Goal: Information Seeking & Learning: Learn about a topic

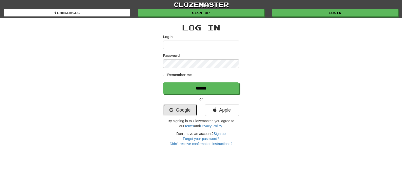
click at [184, 110] on link "Google" at bounding box center [180, 110] width 34 height 12
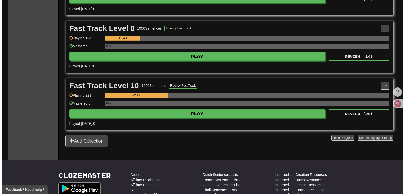
scroll to position [212, 0]
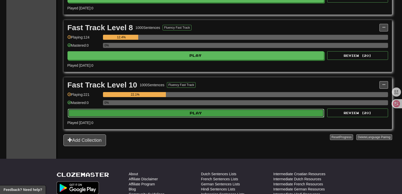
click at [211, 112] on button "Play" at bounding box center [196, 113] width 256 height 9
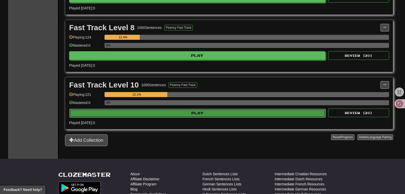
select select "**"
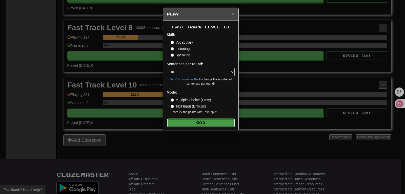
click at [205, 122] on span at bounding box center [204, 123] width 4 height 4
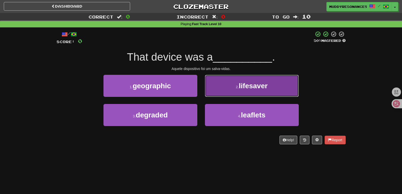
click at [252, 85] on span "lifesaver" at bounding box center [253, 86] width 29 height 8
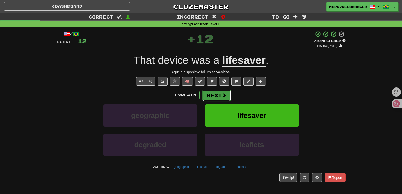
click at [219, 95] on button "Next" at bounding box center [216, 95] width 28 height 12
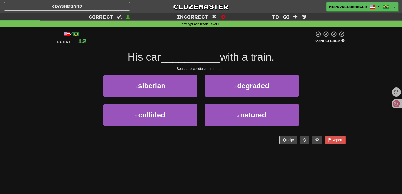
click at [367, 80] on div "Correct : 1 Incorrect : 0 To go : 9 Playing : Fast Track Level 10 / Score: 12 0…" at bounding box center [201, 82] width 402 height 138
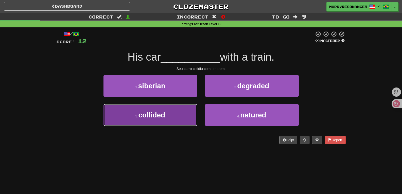
click at [181, 111] on button "3 . collided" at bounding box center [150, 115] width 94 height 22
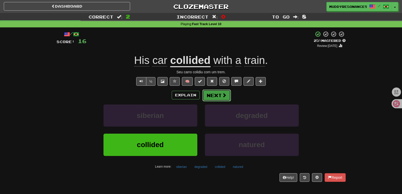
click at [216, 96] on button "Next" at bounding box center [216, 95] width 28 height 12
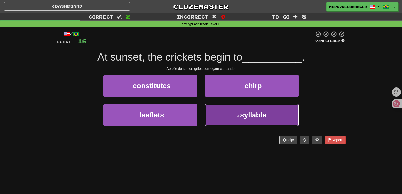
click at [262, 114] on span "syllable" at bounding box center [253, 115] width 26 height 8
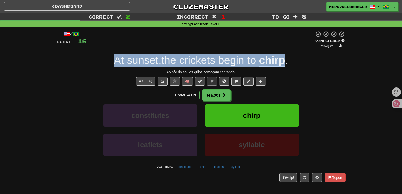
drag, startPoint x: 286, startPoint y: 63, endPoint x: 115, endPoint y: 59, distance: 171.1
click at [115, 59] on div "At sunset , the crickets begin to chirp ." at bounding box center [200, 60] width 289 height 14
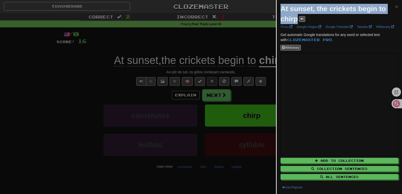
drag, startPoint x: 281, startPoint y: 9, endPoint x: 297, endPoint y: 18, distance: 18.0
click at [297, 18] on strong "At sunset, the crickets begin to chirp" at bounding box center [332, 14] width 105 height 18
copy strong "At sunset, the crickets begin to chirp"
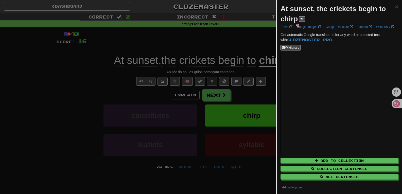
click at [231, 70] on div at bounding box center [201, 97] width 402 height 194
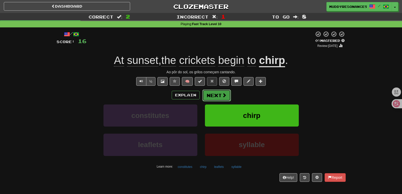
click at [222, 95] on span at bounding box center [224, 95] width 5 height 5
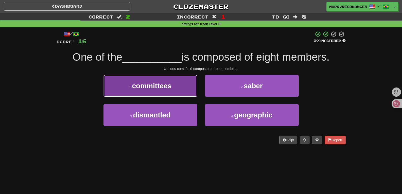
click at [180, 80] on button "1 . committees" at bounding box center [150, 86] width 94 height 22
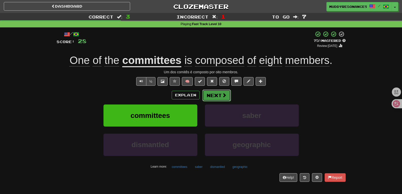
click at [219, 93] on button "Next" at bounding box center [216, 95] width 28 height 12
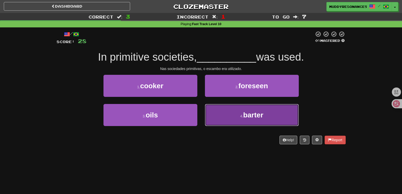
click at [242, 104] on button "4 . barter" at bounding box center [252, 115] width 94 height 22
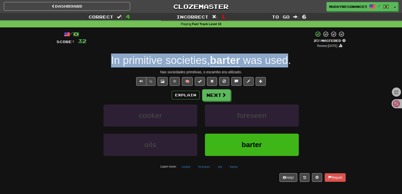
drag, startPoint x: 290, startPoint y: 61, endPoint x: 107, endPoint y: 55, distance: 182.3
click at [107, 55] on div "In primitive societies , barter was used ." at bounding box center [200, 60] width 289 height 14
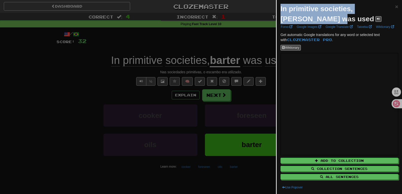
drag, startPoint x: 280, startPoint y: 9, endPoint x: 294, endPoint y: 20, distance: 17.8
click at [295, 20] on strong "In primitive societies, barter was used" at bounding box center [326, 14] width 93 height 18
copy strong "In primitive societies, barter was used"
click at [395, 6] on span "×" at bounding box center [396, 7] width 3 height 6
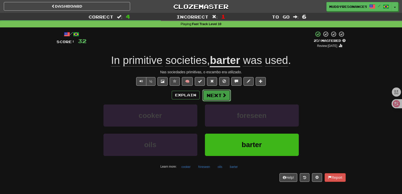
click at [220, 95] on button "Next" at bounding box center [216, 95] width 28 height 12
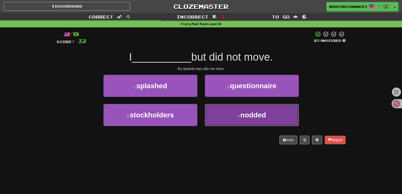
click at [260, 116] on span "nodded" at bounding box center [253, 115] width 26 height 8
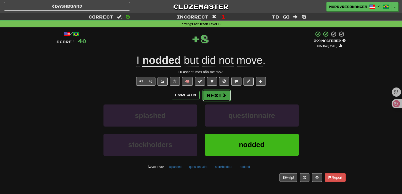
click at [220, 95] on button "Next" at bounding box center [216, 95] width 28 height 12
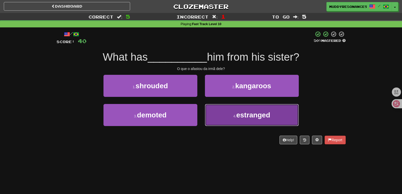
click at [251, 109] on button "4 . estranged" at bounding box center [252, 115] width 94 height 22
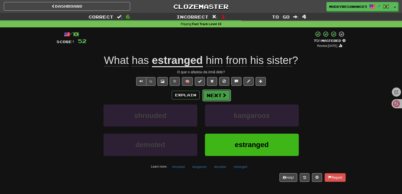
click at [217, 98] on button "Next" at bounding box center [216, 95] width 28 height 12
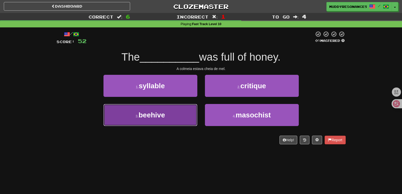
click at [173, 114] on button "3 . beehive" at bounding box center [150, 115] width 94 height 22
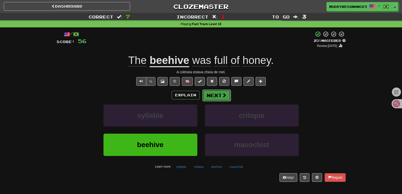
click at [218, 96] on button "Next" at bounding box center [216, 95] width 28 height 12
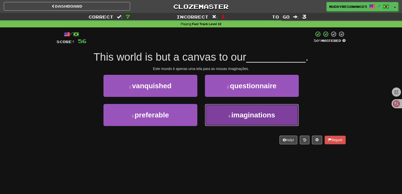
click at [229, 115] on small "4 ." at bounding box center [229, 116] width 3 height 4
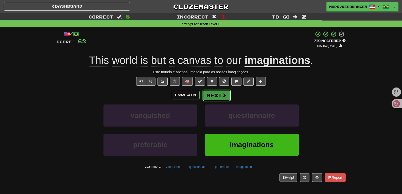
click at [222, 96] on span at bounding box center [224, 95] width 5 height 5
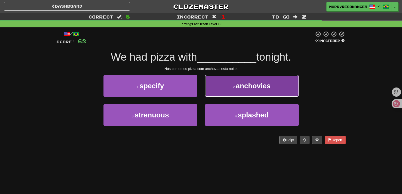
click at [246, 84] on span "anchovies" at bounding box center [253, 86] width 35 height 8
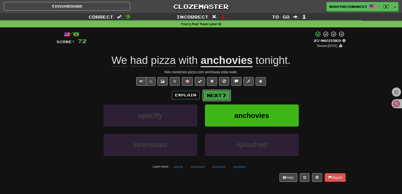
click at [217, 93] on button "Next" at bounding box center [216, 95] width 28 height 12
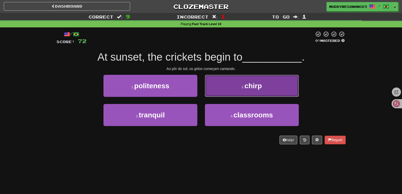
click at [242, 82] on button "2 . chirp" at bounding box center [252, 86] width 94 height 22
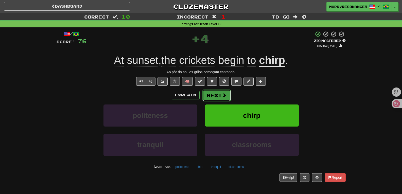
click at [222, 93] on span at bounding box center [224, 95] width 5 height 5
